Goal: Task Accomplishment & Management: Manage account settings

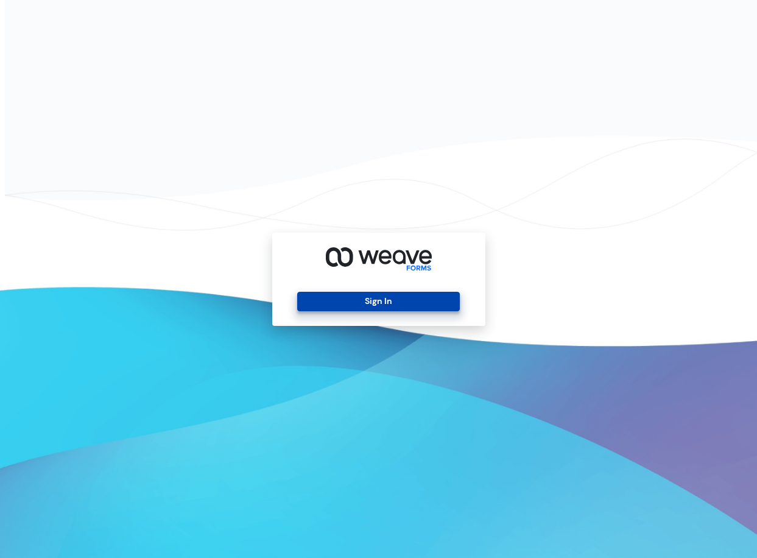
click at [356, 300] on button "Sign In" at bounding box center [378, 301] width 163 height 19
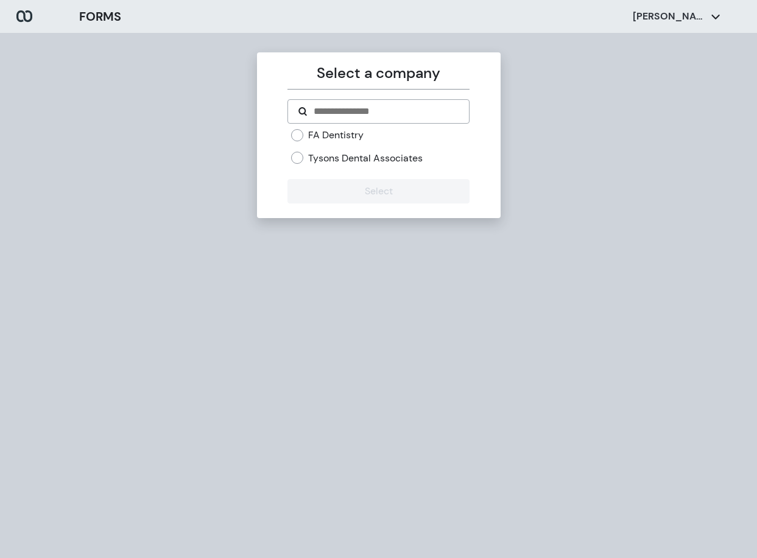
click at [300, 143] on div "FA Dentistry Tysons Dental Associates" at bounding box center [380, 147] width 178 height 36
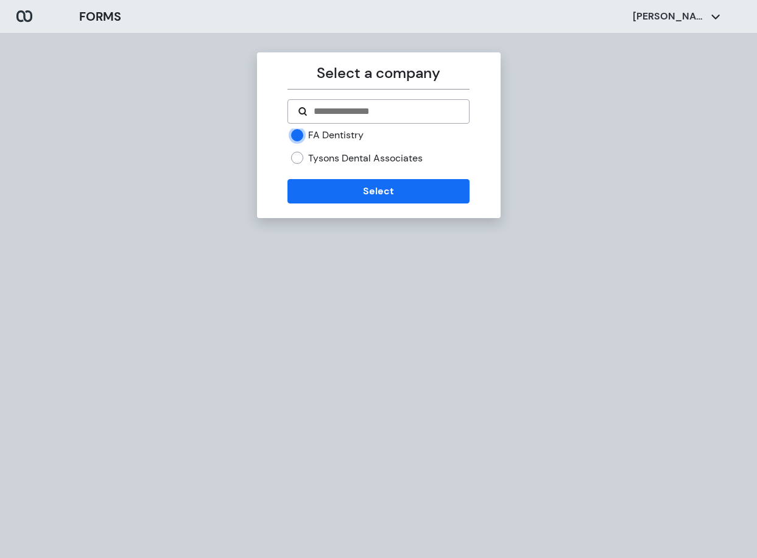
click at [361, 212] on div "Select a company FA Dentistry Tysons Dental Associates Select" at bounding box center [379, 135] width 244 height 166
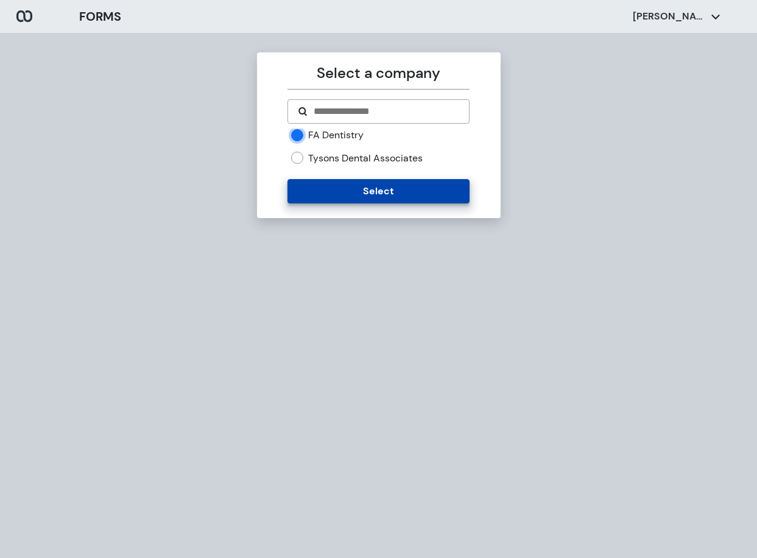
click at [361, 199] on button "Select" at bounding box center [379, 191] width 182 height 24
